Goal: Find specific page/section: Find specific page/section

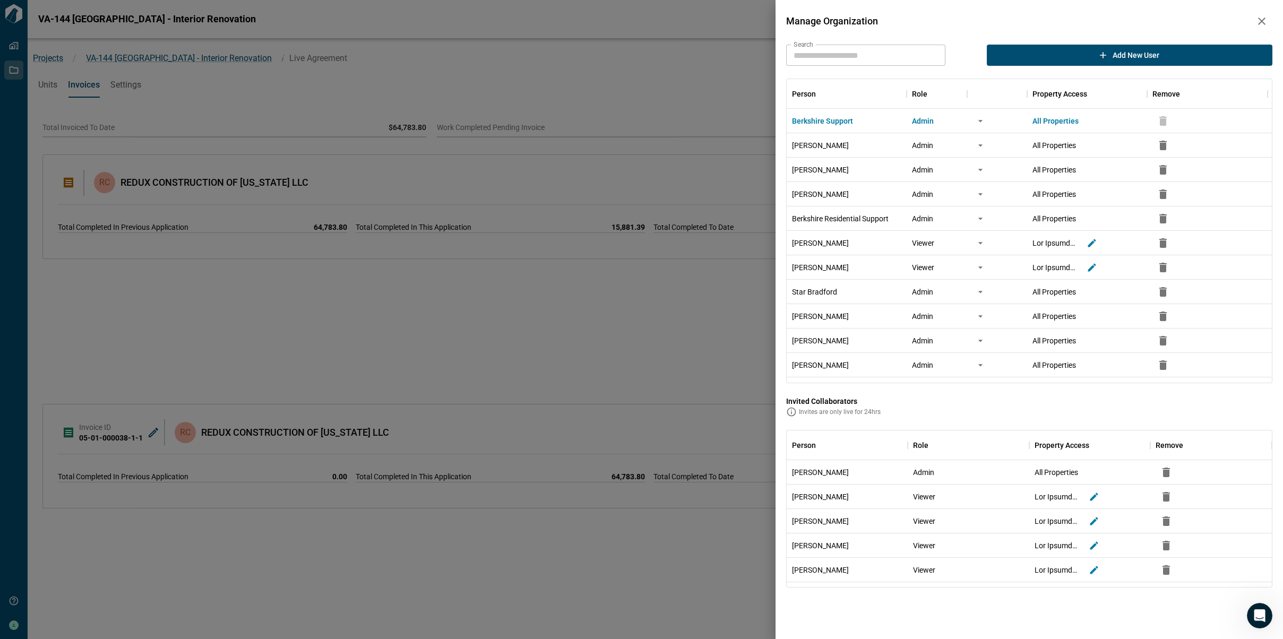
click at [479, 21] on icon "button" at bounding box center [1261, 21] width 7 height 7
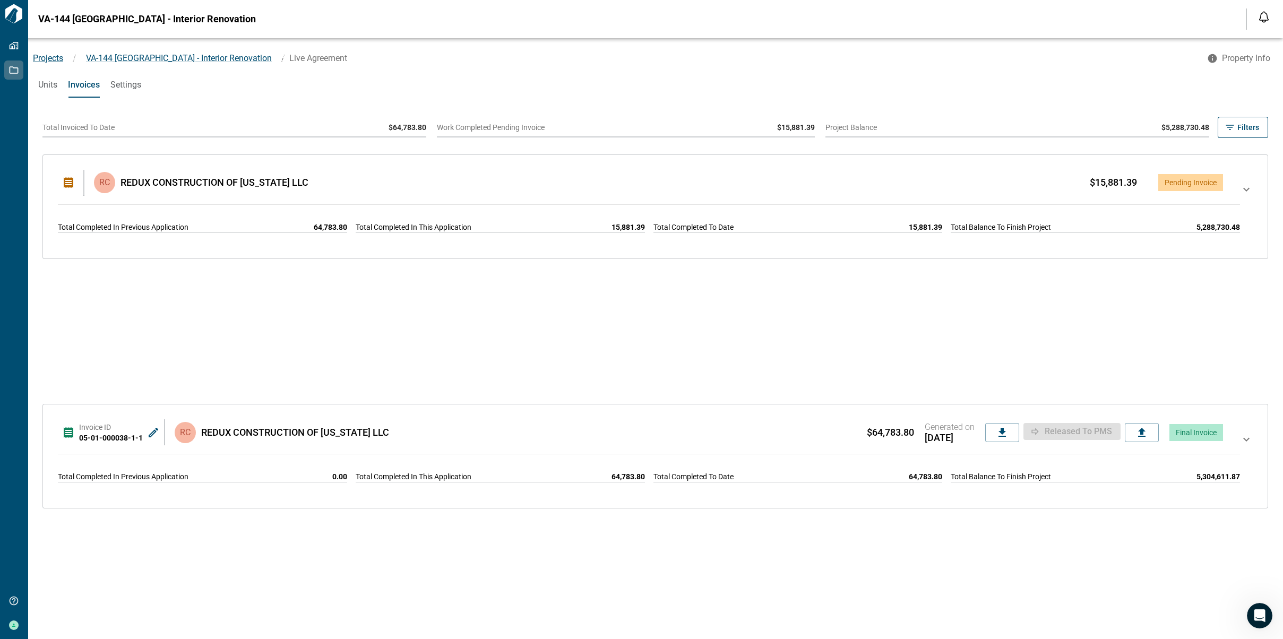
click at [44, 58] on span "Projects" at bounding box center [48, 58] width 30 height 10
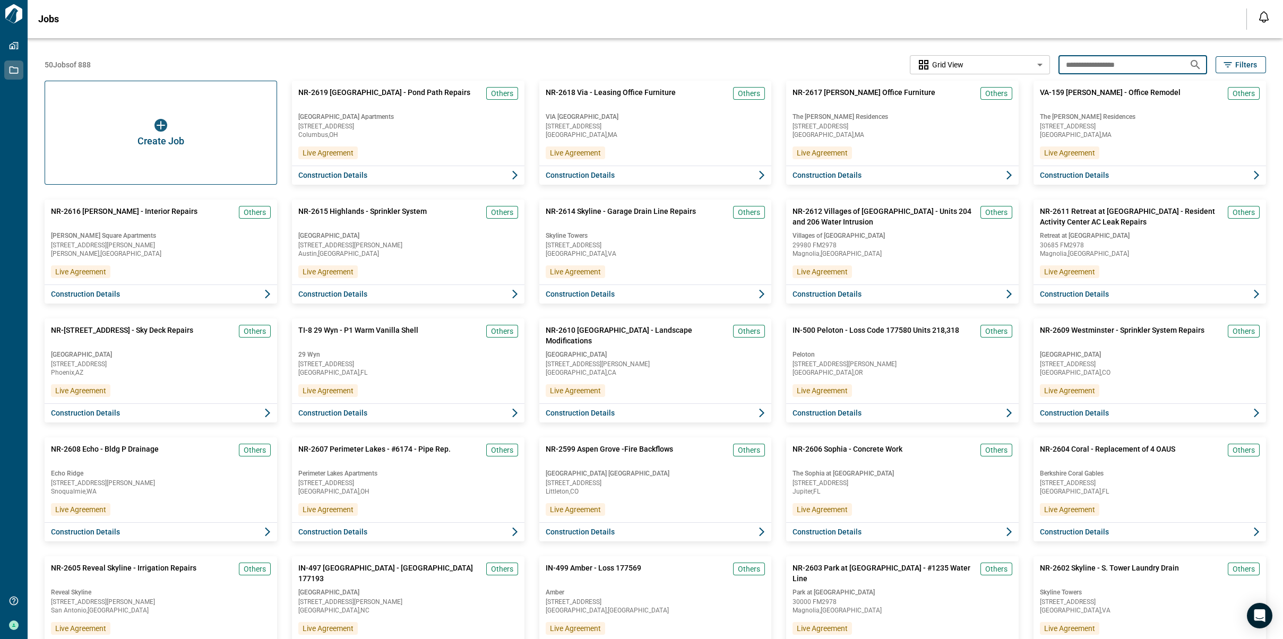
drag, startPoint x: 1130, startPoint y: 65, endPoint x: 1041, endPoint y: 66, distance: 89.7
click at [1041, 66] on div "**********" at bounding box center [656, 64] width 1222 height 19
paste input "text"
type input "*******"
click at [1217, 62] on button "Filters" at bounding box center [1241, 64] width 50 height 17
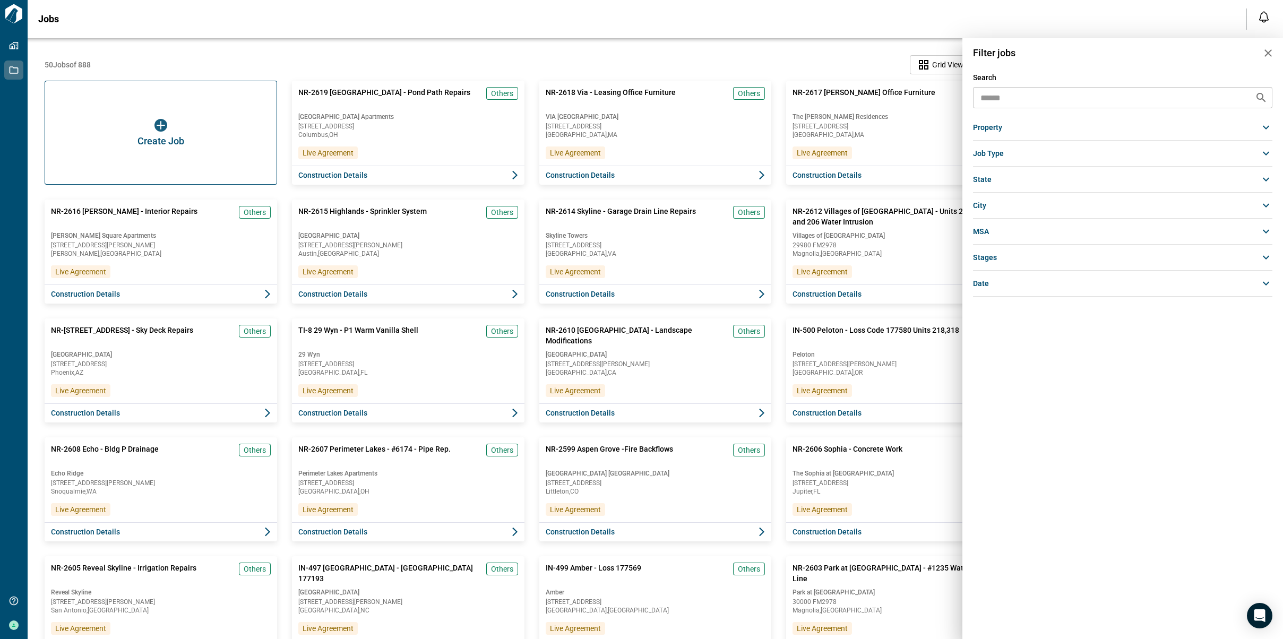
click at [788, 59] on div at bounding box center [641, 319] width 1283 height 639
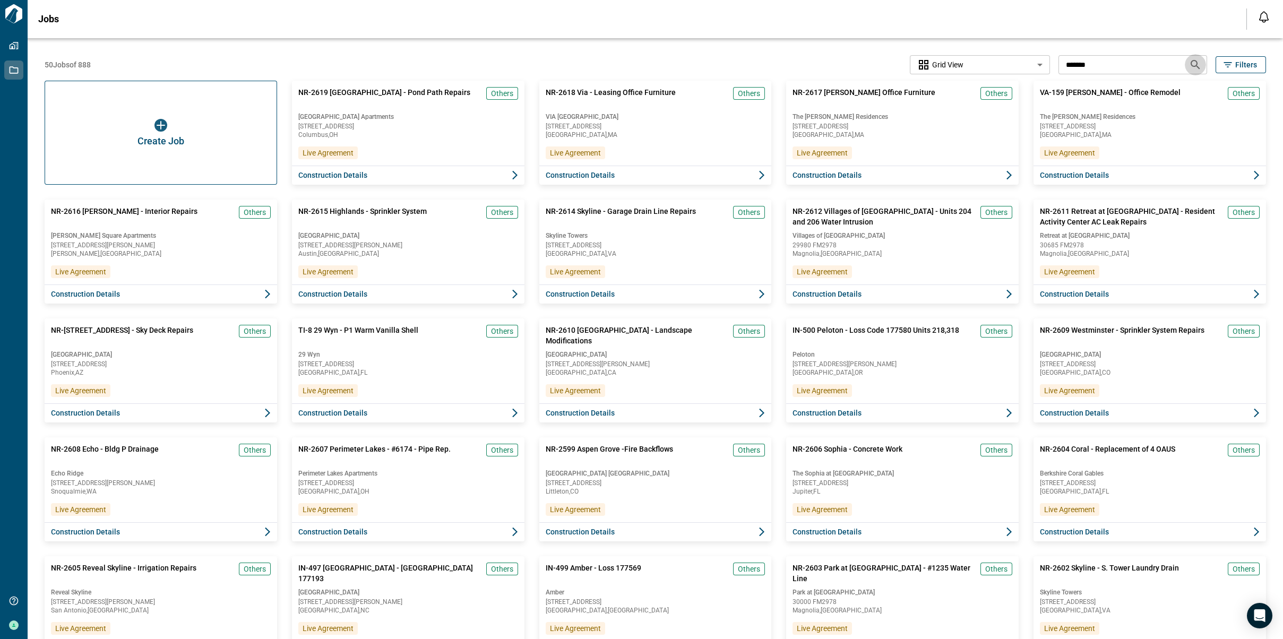
click at [1194, 63] on icon "Search jobs" at bounding box center [1195, 64] width 9 height 9
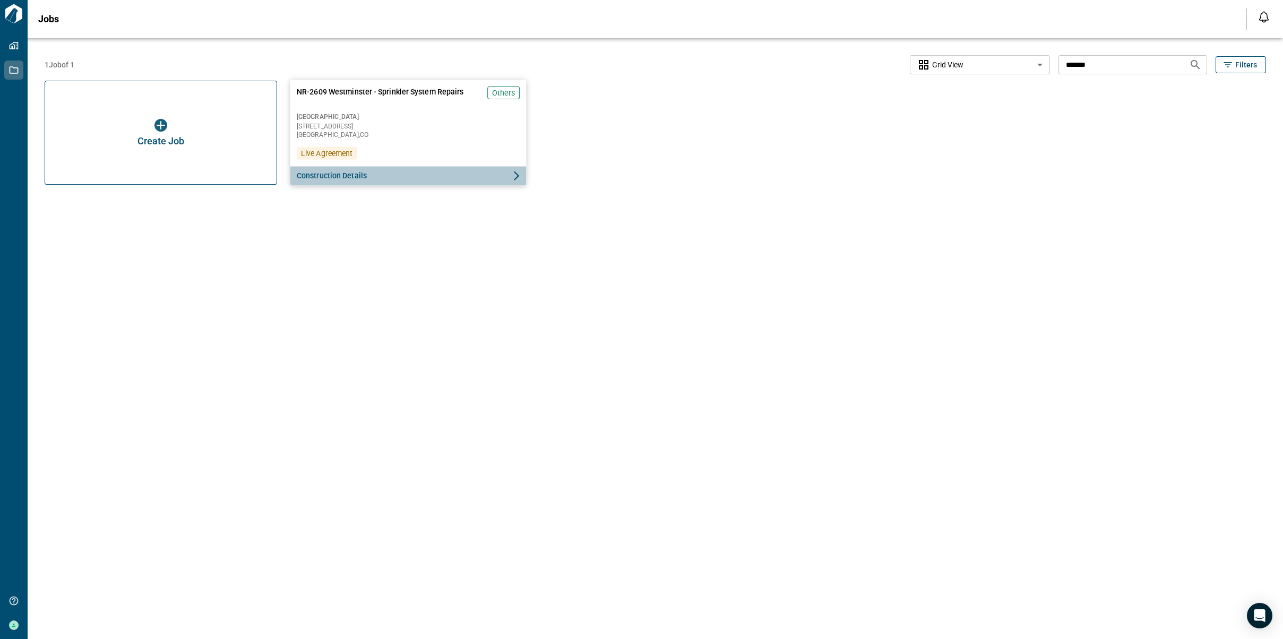
click at [462, 178] on button "Construction Details" at bounding box center [408, 176] width 236 height 20
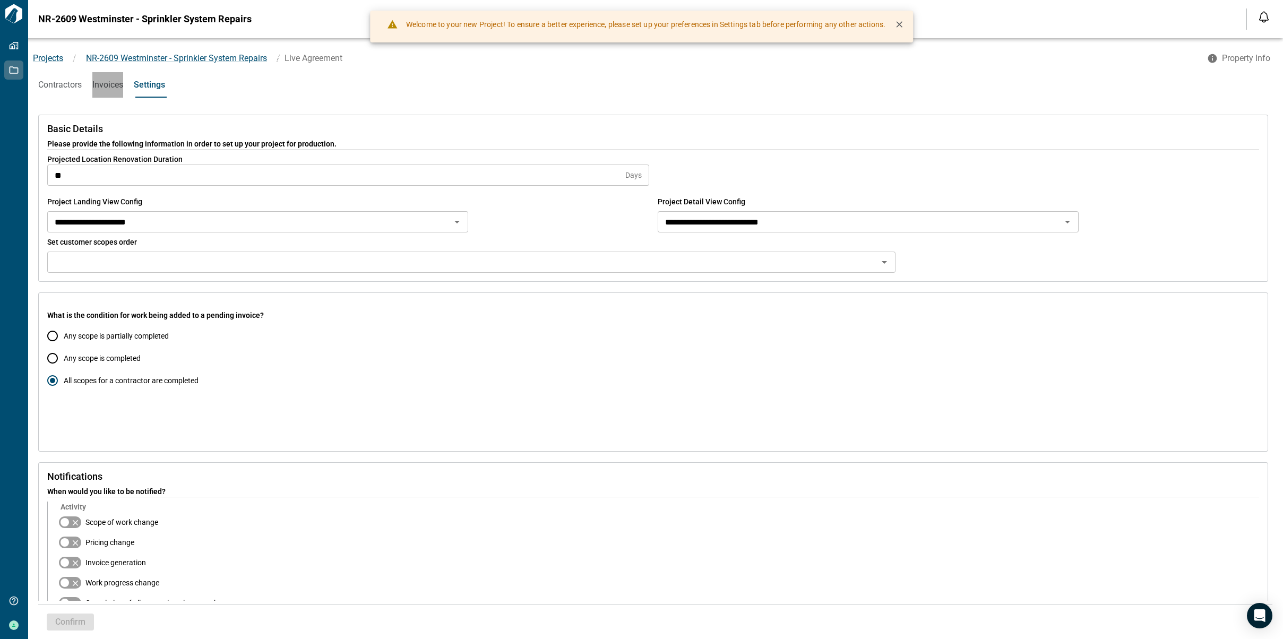
click at [115, 86] on span "Invoices" at bounding box center [107, 85] width 31 height 11
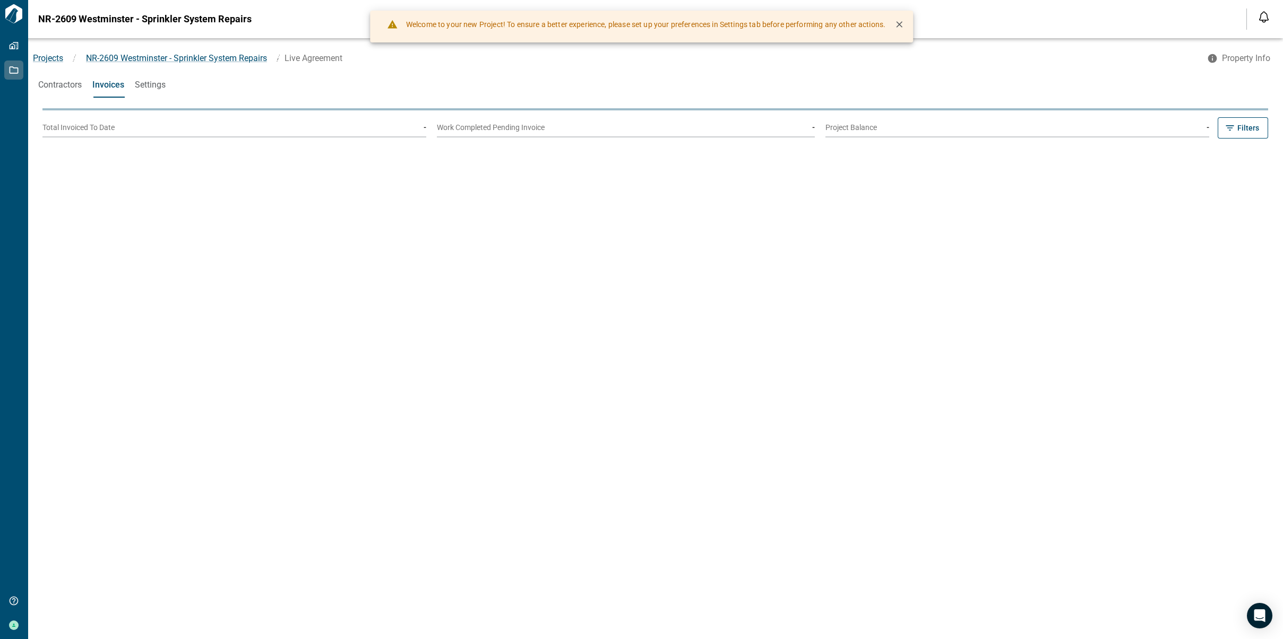
click at [62, 79] on button "Contractors" at bounding box center [60, 84] width 44 height 25
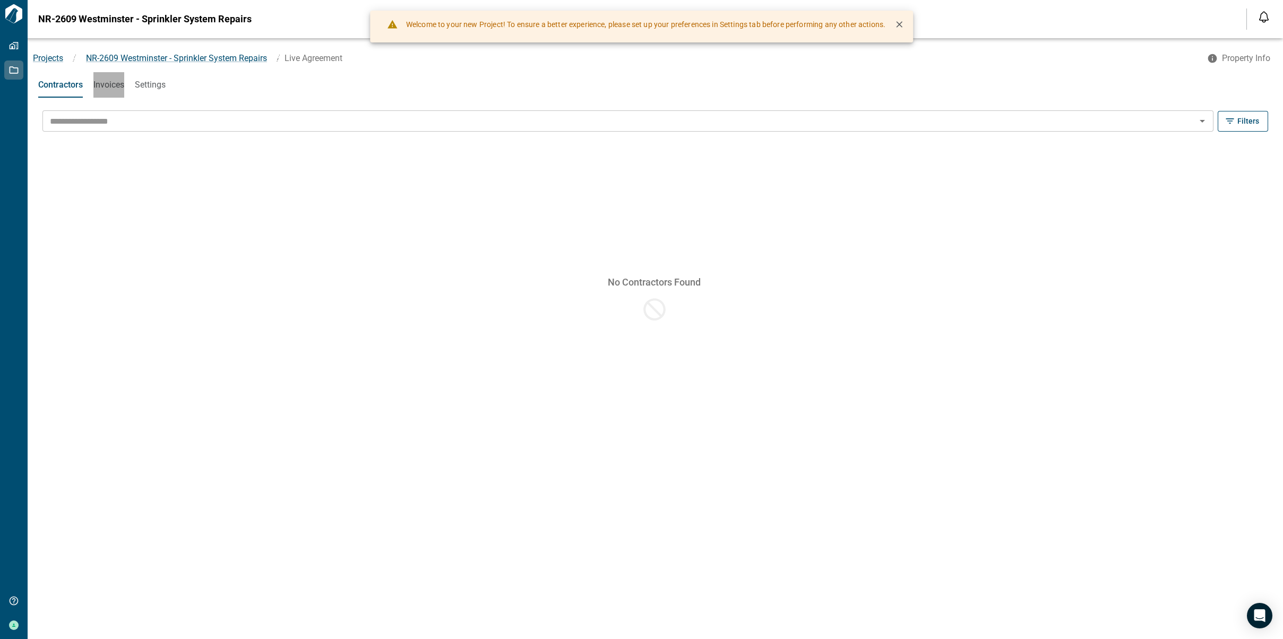
click at [101, 89] on span "Invoices" at bounding box center [108, 85] width 31 height 11
click at [153, 89] on span "Settings" at bounding box center [150, 85] width 31 height 11
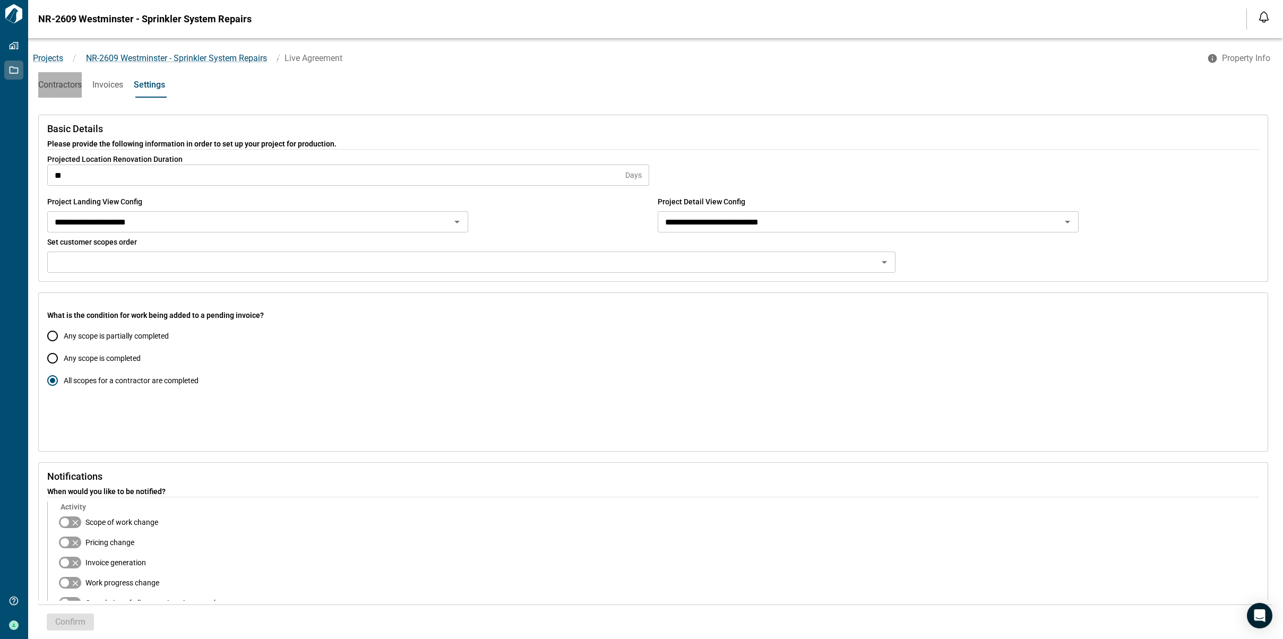
click at [63, 86] on span "Contractors" at bounding box center [60, 85] width 44 height 11
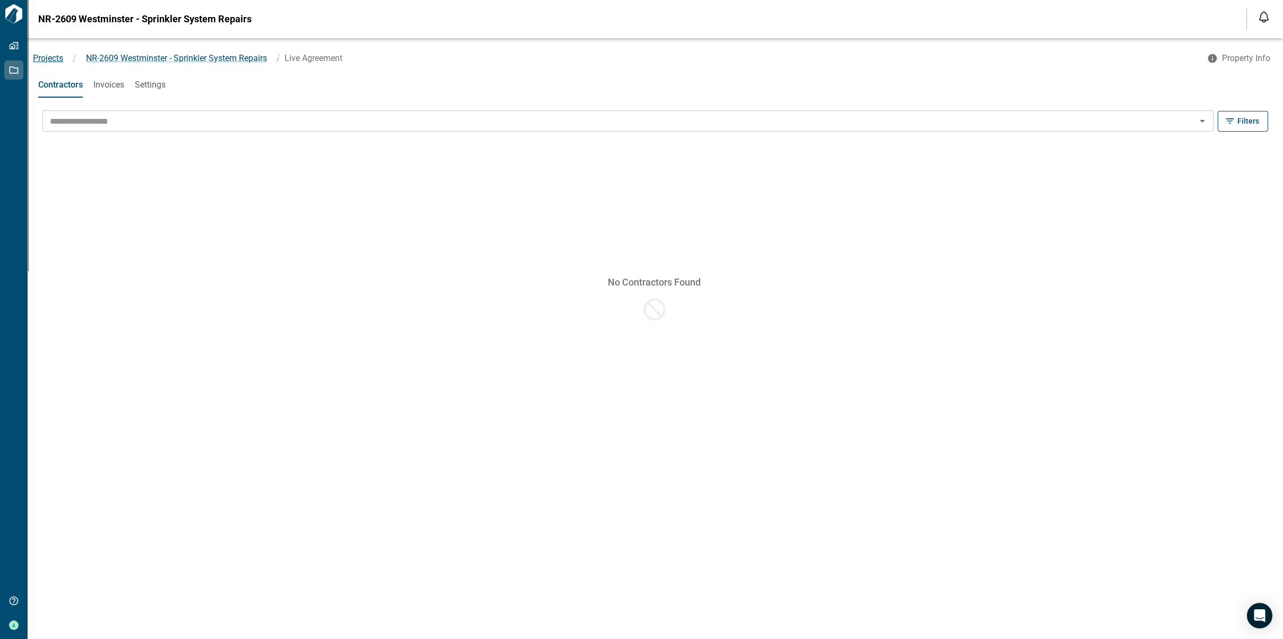
click at [46, 57] on span "Projects" at bounding box center [48, 58] width 30 height 10
